Goal: Check status: Check status

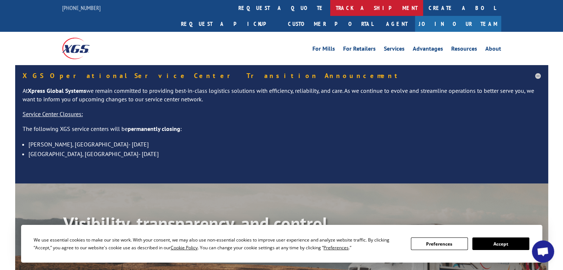
click at [330, 6] on link "track a shipment" at bounding box center [376, 8] width 93 height 16
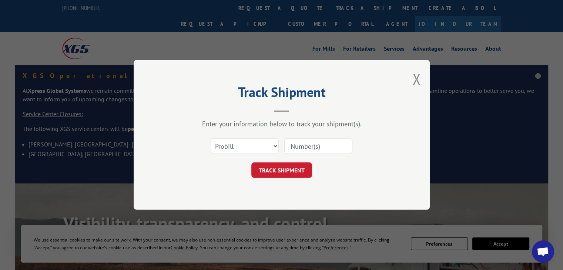
click at [316, 145] on input at bounding box center [318, 147] width 68 height 16
paste input "17564487"
type input "17564487"
click at [286, 169] on button "TRACK SHIPMENT" at bounding box center [281, 171] width 61 height 16
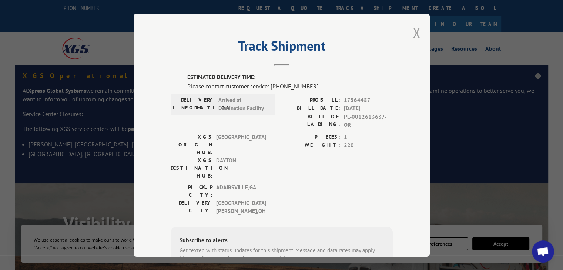
click at [414, 30] on button "Close modal" at bounding box center [416, 33] width 8 height 20
